Goal: Task Accomplishment & Management: Complete application form

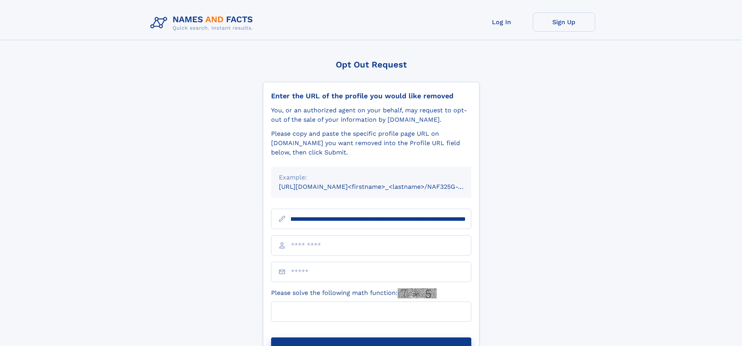
scroll to position [0, 97]
type input "**********"
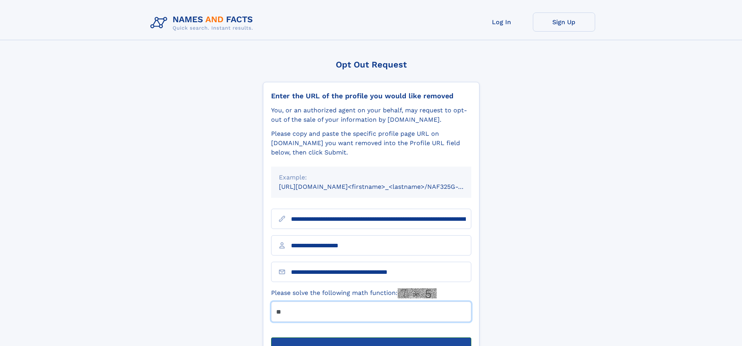
type input "**"
click at [371, 337] on button "Submit Opt Out Request" at bounding box center [371, 349] width 200 height 25
